Goal: Find specific page/section: Find specific page/section

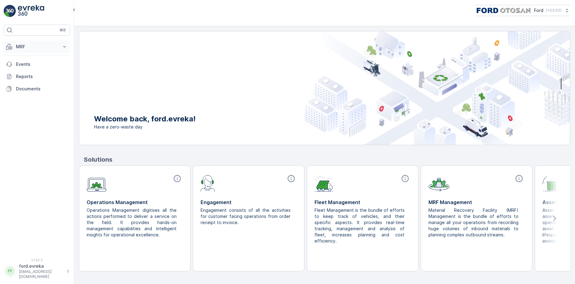
click at [48, 47] on p "MRF" at bounding box center [37, 47] width 42 height 6
click at [30, 108] on p "Events" at bounding box center [42, 107] width 52 height 6
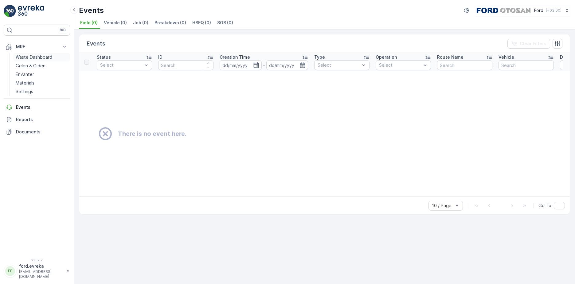
click at [38, 59] on p "Waste Dashboard" at bounding box center [34, 57] width 37 height 6
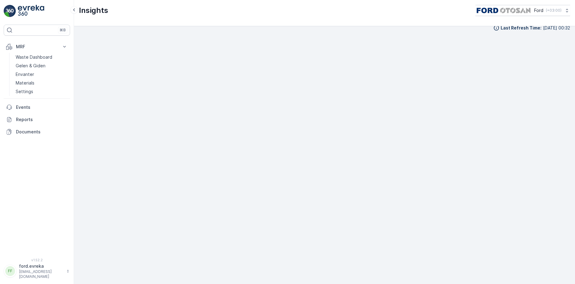
scroll to position [7, 0]
